Goal: Find specific page/section: Find specific page/section

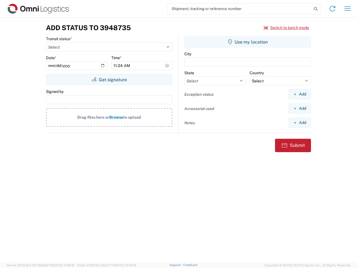
click at [240, 9] on input "search" at bounding box center [239, 8] width 145 height 11
click at [316, 9] on icon at bounding box center [316, 9] width 8 height 8
click at [333, 9] on icon at bounding box center [332, 8] width 9 height 9
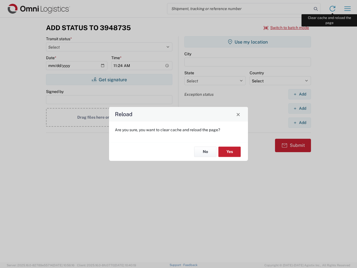
click at [348, 9] on div "Reload Are you sure, you want to clear cache and reload the page? No Yes" at bounding box center [178, 134] width 357 height 268
click at [287, 28] on div "Reload Are you sure, you want to clear cache and reload the page? No Yes" at bounding box center [178, 134] width 357 height 268
click at [109, 80] on div "Reload Are you sure, you want to clear cache and reload the page? No Yes" at bounding box center [178, 134] width 357 height 268
click at [248, 42] on div "Reload Are you sure, you want to clear cache and reload the page? No Yes" at bounding box center [178, 134] width 357 height 268
click at [300, 94] on div "Reload Are you sure, you want to clear cache and reload the page? No Yes" at bounding box center [178, 134] width 357 height 268
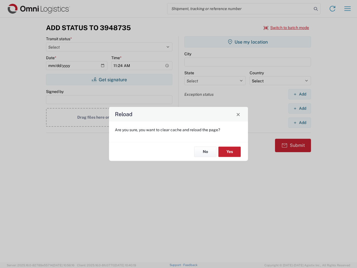
click at [300, 108] on div "Reload Are you sure, you want to clear cache and reload the page? No Yes" at bounding box center [178, 134] width 357 height 268
click at [300, 122] on div "Reload Are you sure, you want to clear cache and reload the page? No Yes" at bounding box center [178, 134] width 357 height 268
